Goal: Information Seeking & Learning: Compare options

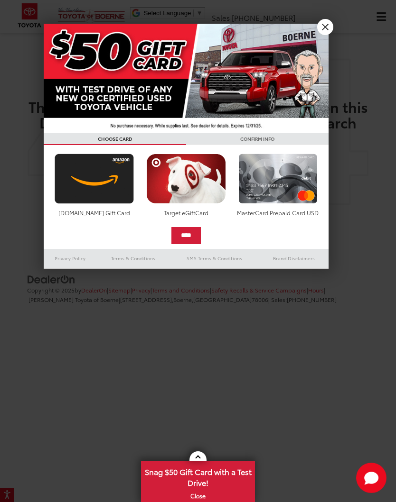
click at [325, 23] on link "X" at bounding box center [325, 27] width 16 height 16
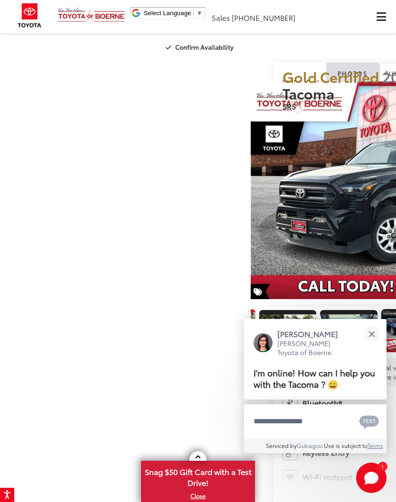
scroll to position [0, 661]
click at [368, 331] on button "Close" at bounding box center [371, 334] width 20 height 20
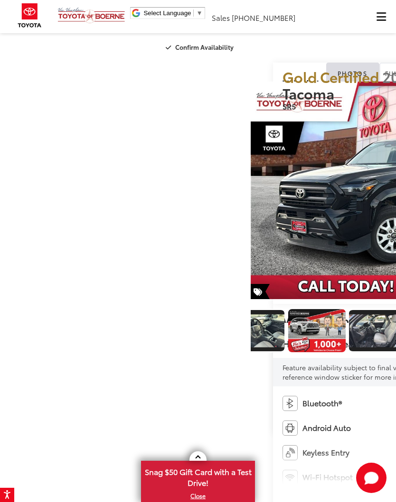
scroll to position [0, 936]
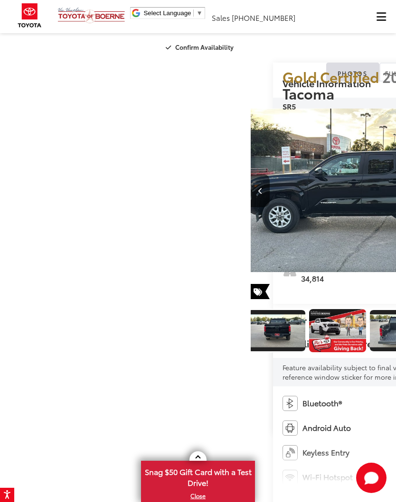
scroll to position [0, 396]
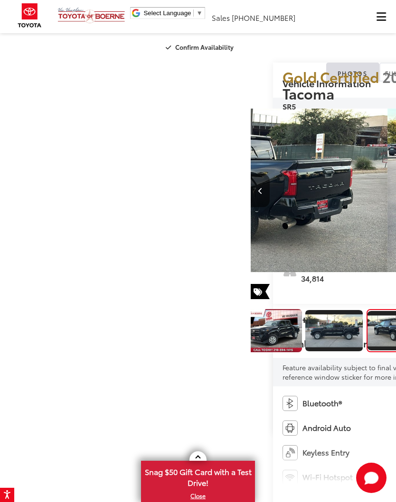
scroll to position [0, 791]
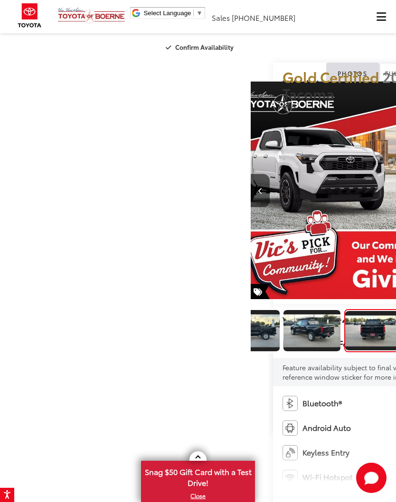
scroll to position [0, 90]
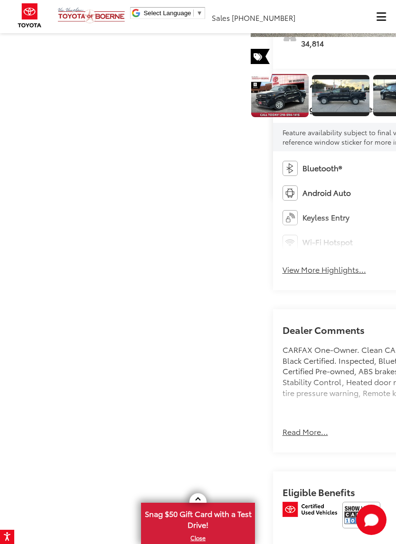
scroll to position [0, 0]
click at [250, 118] on img "Expand Photo 0" at bounding box center [279, 96] width 58 height 44
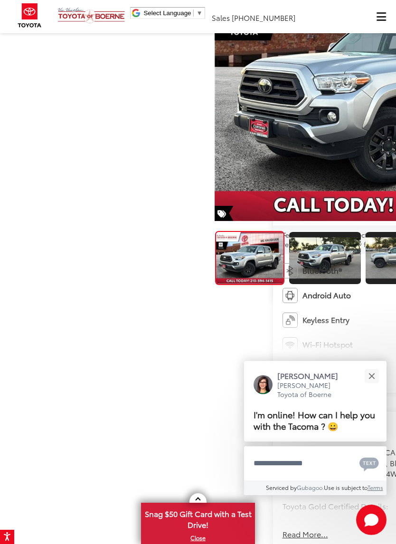
scroll to position [137, 0]
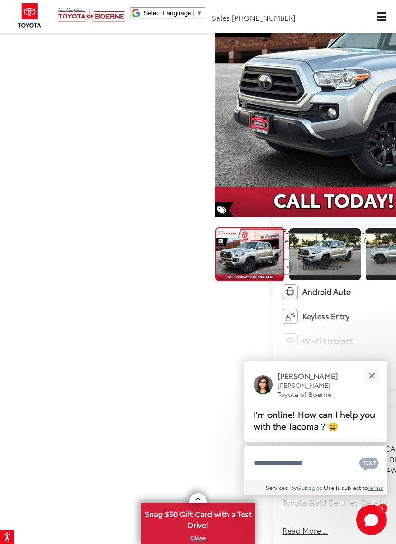
click at [379, 374] on button "Close" at bounding box center [371, 376] width 20 height 20
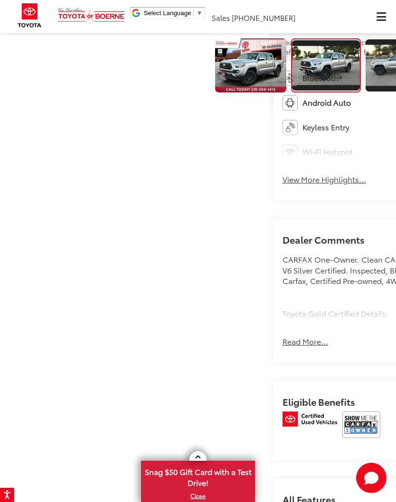
scroll to position [325, 0]
